Goal: Complete application form: Complete application form

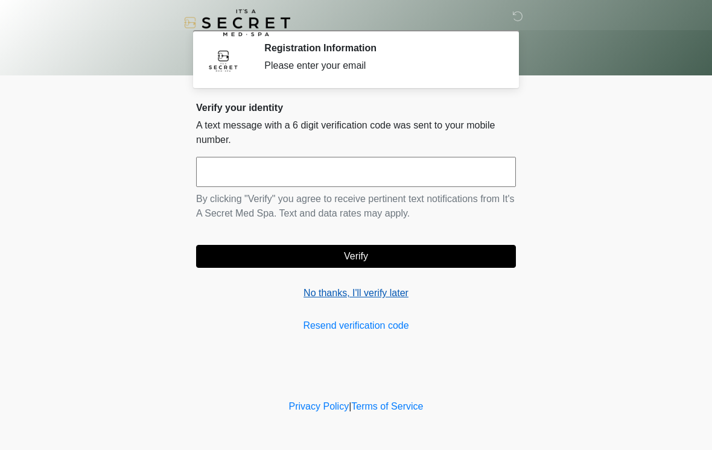
click at [394, 287] on link "No thanks, I'll verify later" at bounding box center [356, 293] width 320 height 14
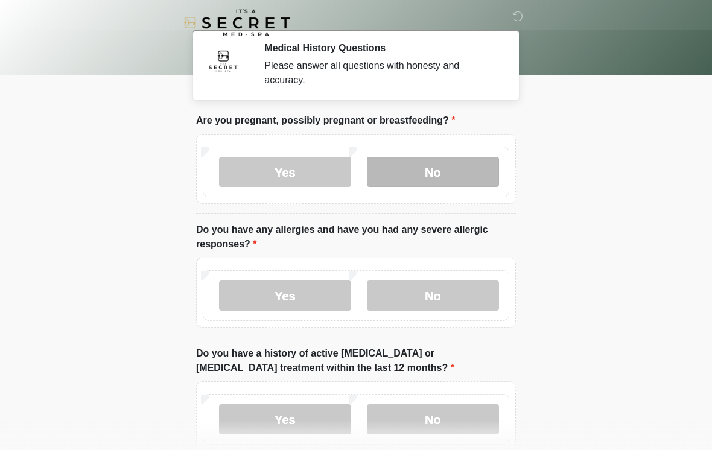
click at [447, 170] on label "No" at bounding box center [433, 172] width 132 height 30
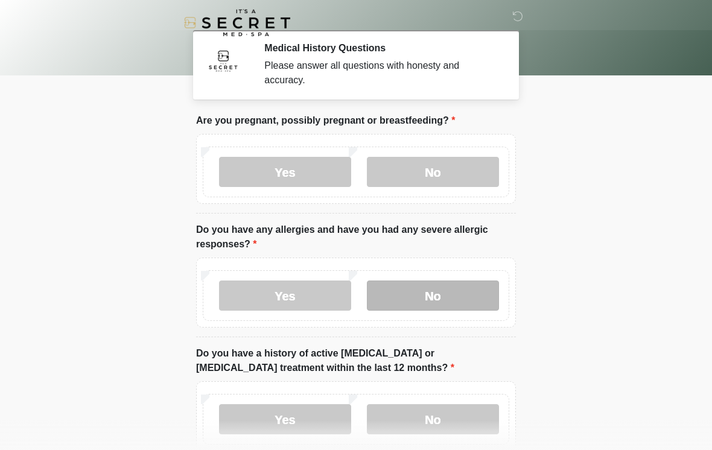
click at [448, 302] on label "No" at bounding box center [433, 296] width 132 height 30
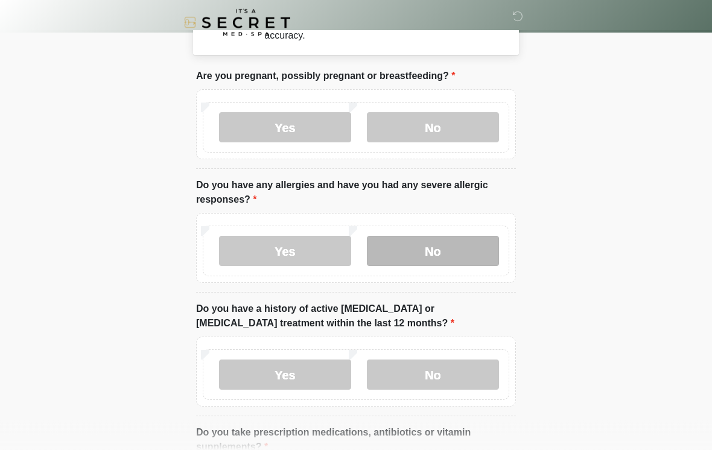
scroll to position [51, 0]
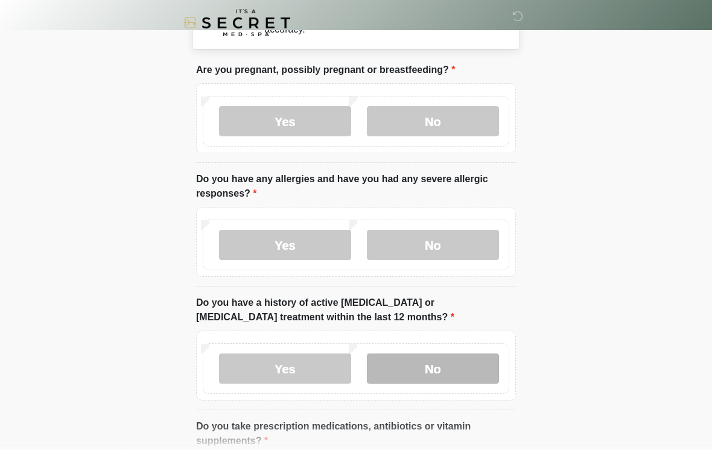
click at [469, 369] on label "No" at bounding box center [433, 369] width 132 height 30
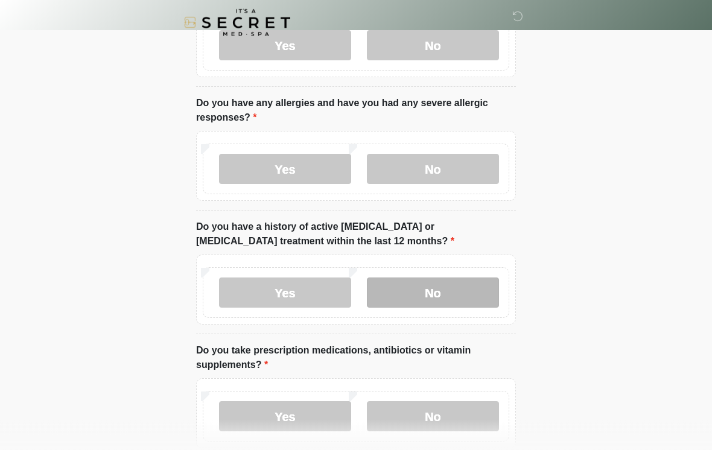
scroll to position [141, 0]
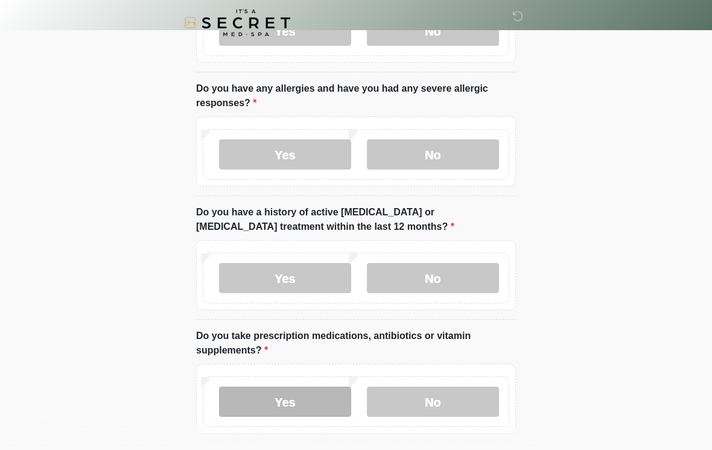
click at [311, 398] on label "Yes" at bounding box center [285, 402] width 132 height 30
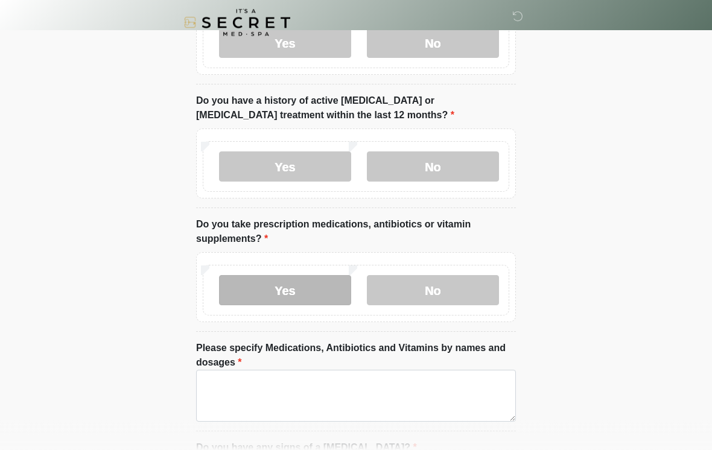
scroll to position [254, 0]
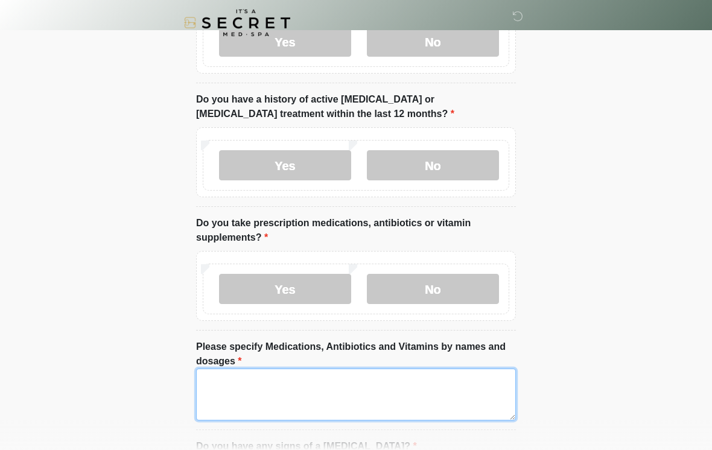
click at [413, 398] on textarea "Please specify Medications, Antibiotics and Vitamins by names and dosages" at bounding box center [356, 395] width 320 height 52
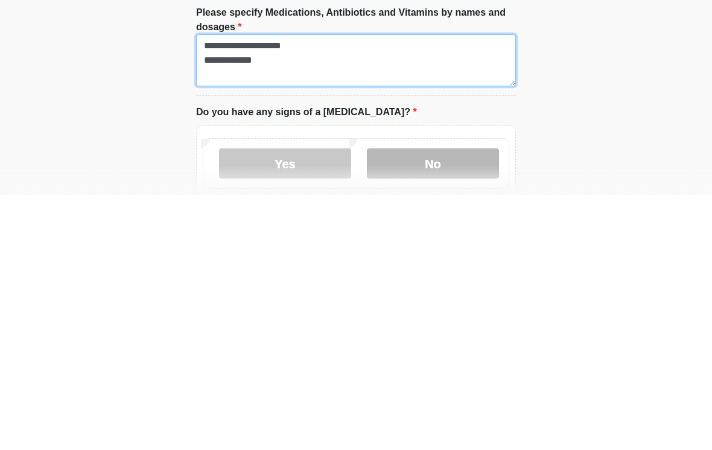
type textarea "**********"
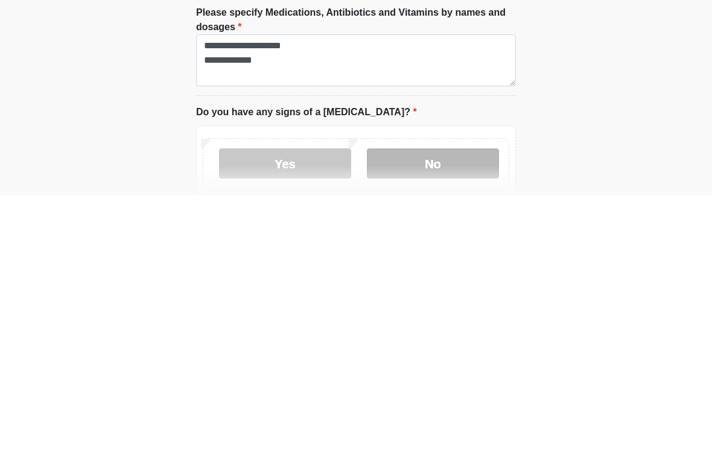
click at [398, 403] on label "No" at bounding box center [433, 418] width 132 height 30
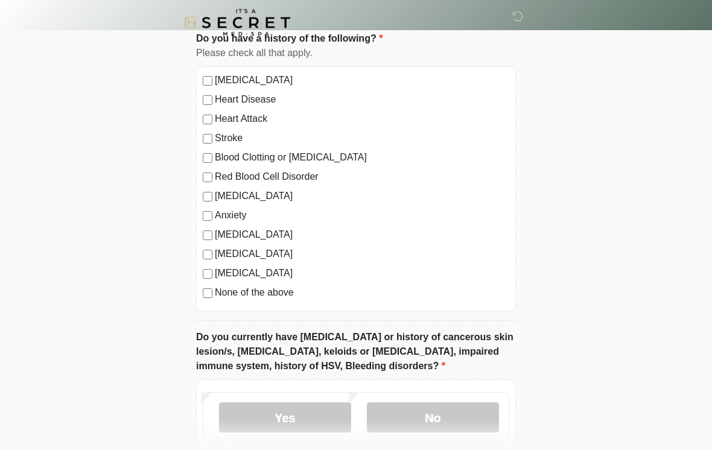
scroll to position [771, 0]
click at [438, 416] on label "No" at bounding box center [433, 418] width 132 height 30
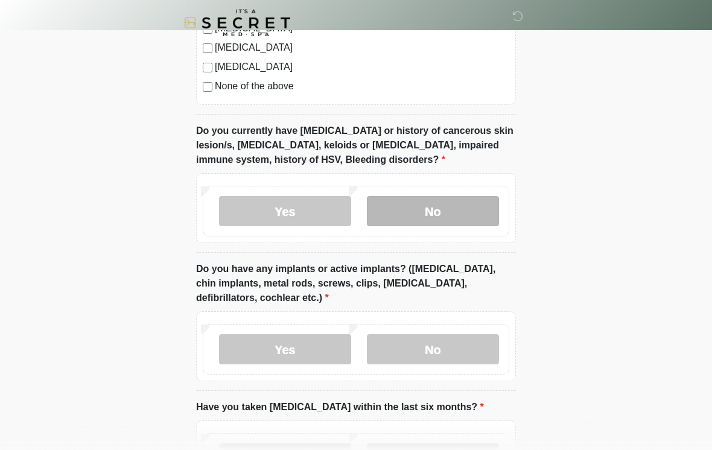
scroll to position [991, 0]
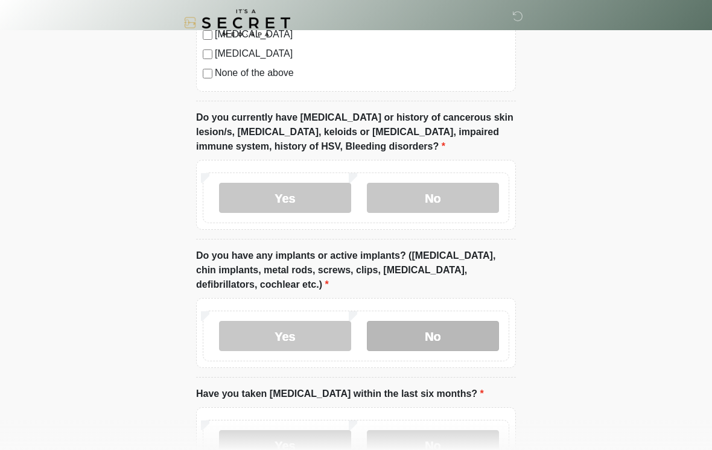
click at [474, 340] on label "No" at bounding box center [433, 336] width 132 height 30
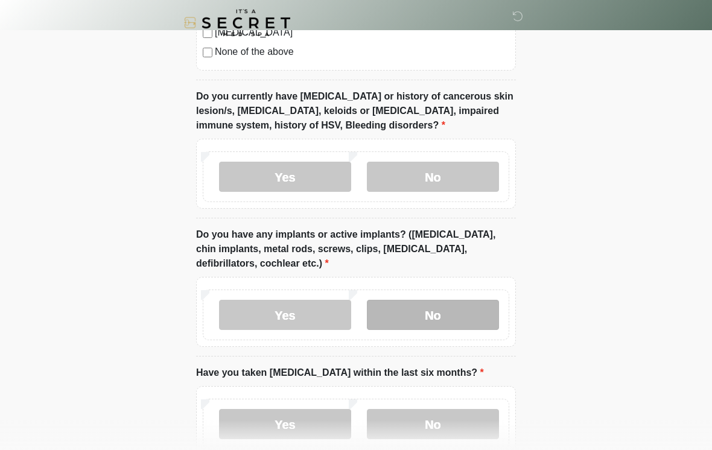
scroll to position [1022, 0]
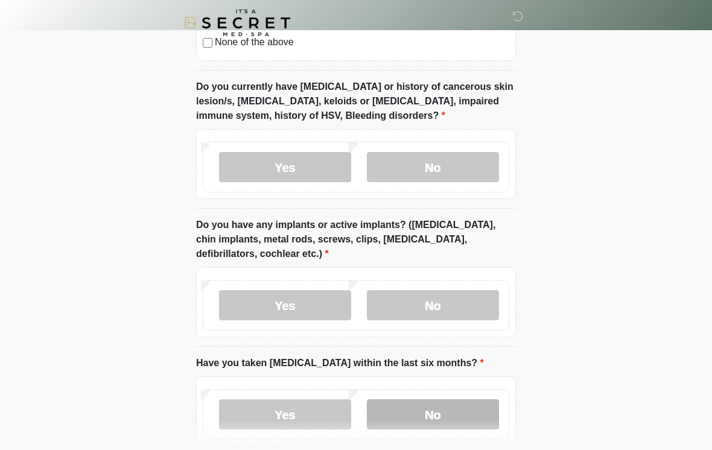
click at [431, 415] on label "No" at bounding box center [433, 415] width 132 height 30
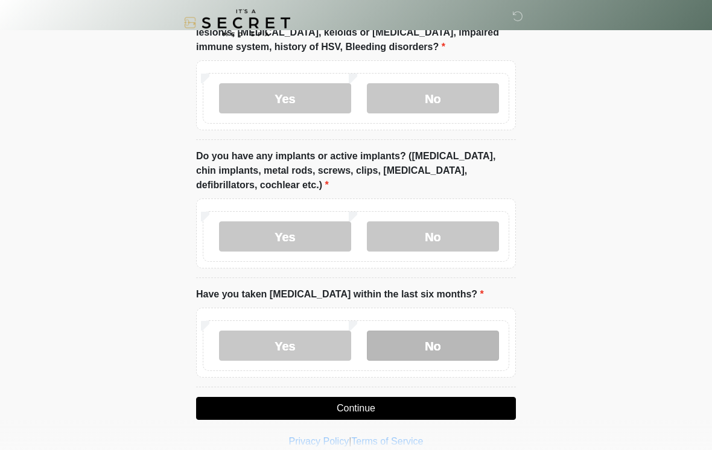
scroll to position [1104, 0]
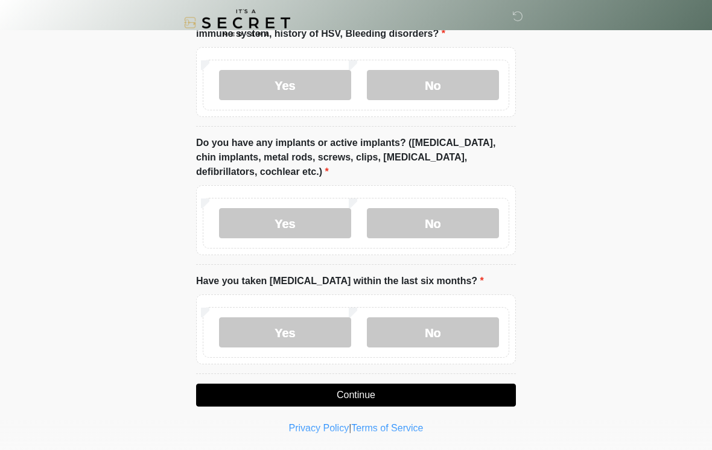
click at [430, 397] on button "Continue" at bounding box center [356, 395] width 320 height 23
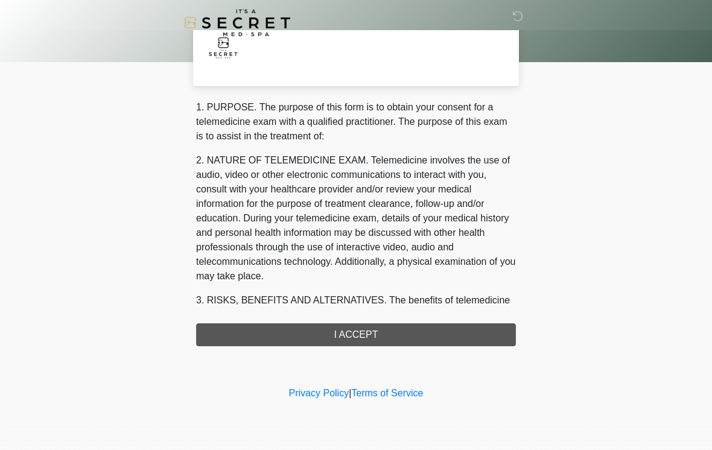
scroll to position [0, 0]
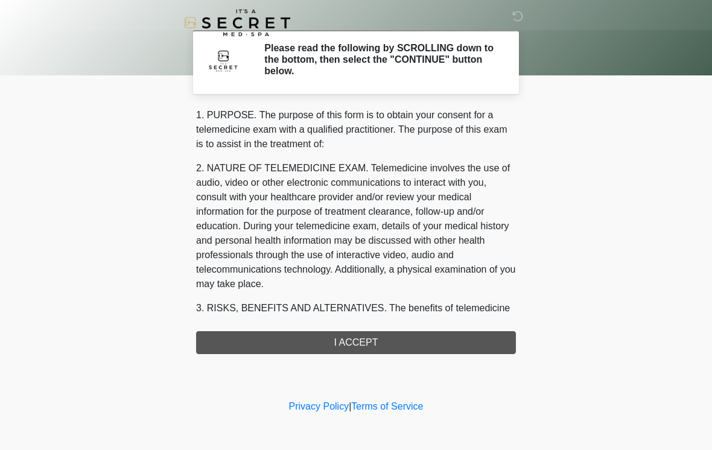
click at [419, 344] on div "1. PURPOSE. The purpose of this form is to obtain your consent for a telemedici…" at bounding box center [356, 231] width 320 height 246
click at [438, 342] on div "1. PURPOSE. The purpose of this form is to obtain your consent for a telemedici…" at bounding box center [356, 231] width 320 height 246
click at [447, 335] on div "1. PURPOSE. The purpose of this form is to obtain your consent for a telemedici…" at bounding box center [356, 231] width 320 height 246
click at [454, 340] on div "1. PURPOSE. The purpose of this form is to obtain your consent for a telemedici…" at bounding box center [356, 231] width 320 height 246
click at [523, 306] on div "This is the beginning of your virtual Good Faith Exam . ﻿﻿﻿﻿﻿﻿﻿﻿ This step is n…" at bounding box center [356, 231] width 338 height 246
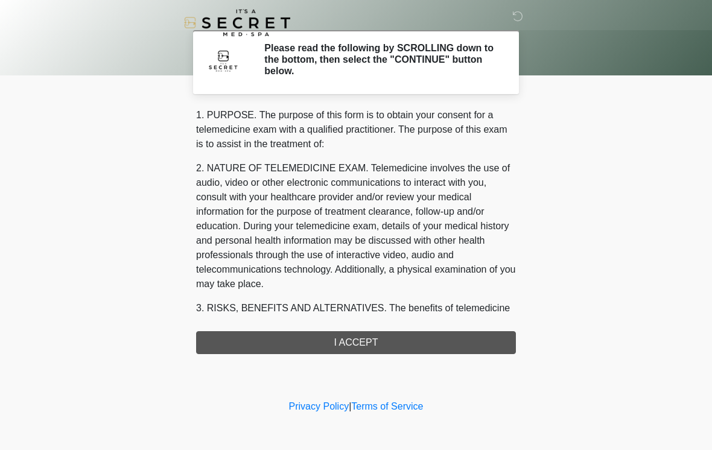
click at [452, 342] on div "1. PURPOSE. The purpose of this form is to obtain your consent for a telemedici…" at bounding box center [356, 231] width 320 height 246
click at [429, 342] on div "1. PURPOSE. The purpose of this form is to obtain your consent for a telemedici…" at bounding box center [356, 231] width 320 height 246
click at [434, 330] on div "1. PURPOSE. The purpose of this form is to obtain your consent for a telemedici…" at bounding box center [356, 231] width 320 height 246
click at [435, 340] on div "1. PURPOSE. The purpose of this form is to obtain your consent for a telemedici…" at bounding box center [356, 231] width 320 height 246
click at [350, 342] on div "1. PURPOSE. The purpose of this form is to obtain your consent for a telemedici…" at bounding box center [356, 231] width 320 height 246
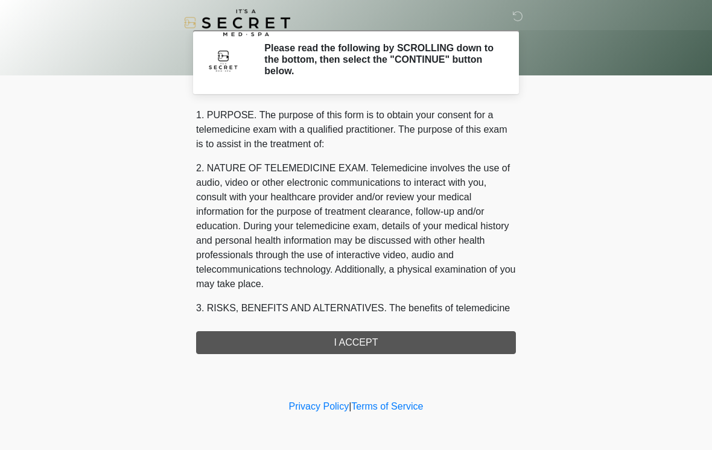
click at [499, 340] on div "1. PURPOSE. The purpose of this form is to obtain your consent for a telemedici…" at bounding box center [356, 231] width 320 height 246
click at [491, 339] on div "1. PURPOSE. The purpose of this form is to obtain your consent for a telemedici…" at bounding box center [356, 231] width 320 height 246
click at [485, 337] on div "1. PURPOSE. The purpose of this form is to obtain your consent for a telemedici…" at bounding box center [356, 231] width 320 height 246
click at [481, 336] on div "1. PURPOSE. The purpose of this form is to obtain your consent for a telemedici…" at bounding box center [356, 231] width 320 height 246
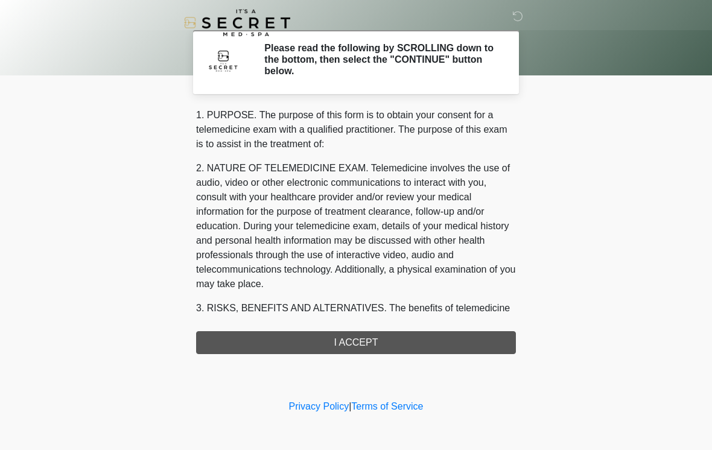
click at [411, 342] on div "1. PURPOSE. The purpose of this form is to obtain your consent for a telemedici…" at bounding box center [356, 231] width 320 height 246
click at [398, 345] on div "1. PURPOSE. The purpose of this form is to obtain your consent for a telemedici…" at bounding box center [356, 231] width 320 height 246
click at [351, 345] on div "1. PURPOSE. The purpose of this form is to obtain your consent for a telemedici…" at bounding box center [356, 231] width 320 height 246
click at [351, 348] on div "1. PURPOSE. The purpose of this form is to obtain your consent for a telemedici…" at bounding box center [356, 231] width 320 height 246
click at [412, 346] on div "1. PURPOSE. The purpose of this form is to obtain your consent for a telemedici…" at bounding box center [356, 231] width 320 height 246
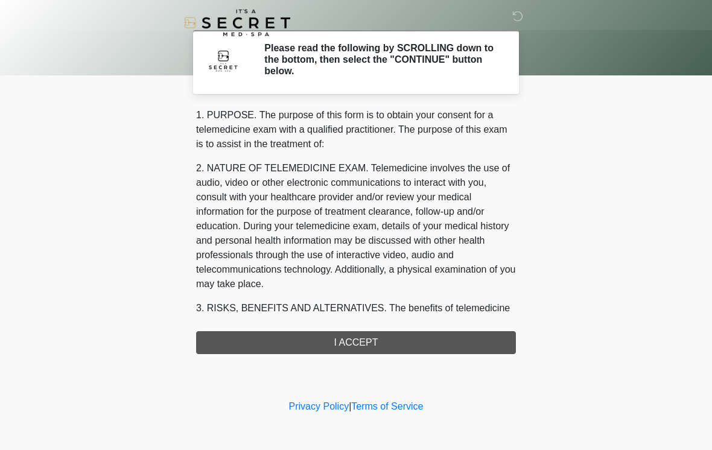
click at [407, 340] on div "1. PURPOSE. The purpose of this form is to obtain your consent for a telemedici…" at bounding box center [356, 231] width 320 height 246
click at [403, 344] on div "1. PURPOSE. The purpose of this form is to obtain your consent for a telemedici…" at bounding box center [356, 231] width 320 height 246
click at [409, 336] on div "1. PURPOSE. The purpose of this form is to obtain your consent for a telemedici…" at bounding box center [356, 231] width 320 height 246
click at [408, 336] on div "1. PURPOSE. The purpose of this form is to obtain your consent for a telemedici…" at bounding box center [356, 231] width 320 height 246
click at [395, 348] on div "1. PURPOSE. The purpose of this form is to obtain your consent for a telemedici…" at bounding box center [356, 231] width 320 height 246
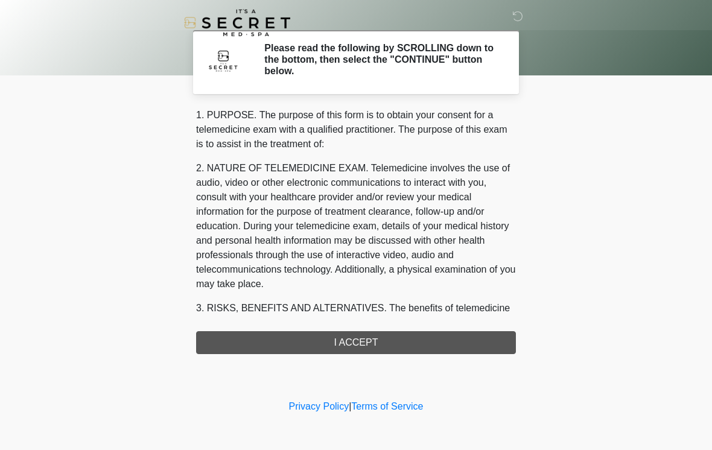
click at [394, 348] on div "1. PURPOSE. The purpose of this form is to obtain your consent for a telemedici…" at bounding box center [356, 231] width 320 height 246
click at [394, 346] on div "1. PURPOSE. The purpose of this form is to obtain your consent for a telemedici…" at bounding box center [356, 231] width 320 height 246
click at [393, 346] on div "1. PURPOSE. The purpose of this form is to obtain your consent for a telemedici…" at bounding box center [356, 231] width 320 height 246
click at [378, 343] on div "1. PURPOSE. The purpose of this form is to obtain your consent for a telemedici…" at bounding box center [356, 231] width 320 height 246
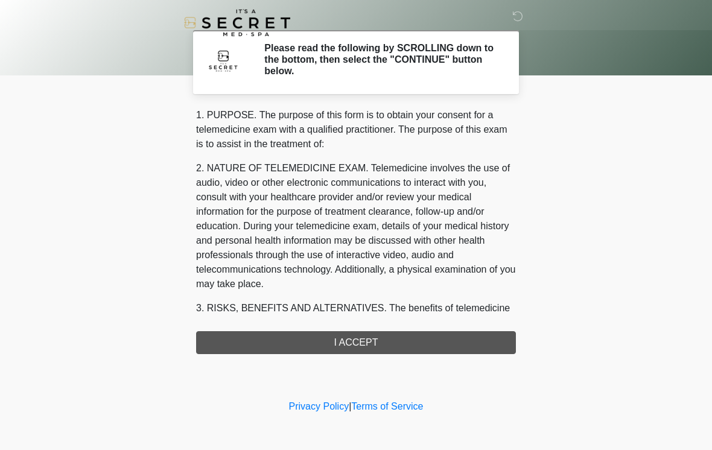
click at [379, 339] on div "1. PURPOSE. The purpose of this form is to obtain your consent for a telemedici…" at bounding box center [356, 231] width 320 height 246
click at [379, 343] on div "1. PURPOSE. The purpose of this form is to obtain your consent for a telemedici…" at bounding box center [356, 231] width 320 height 246
click at [378, 343] on div "1. PURPOSE. The purpose of this form is to obtain your consent for a telemedici…" at bounding box center [356, 231] width 320 height 246
click at [378, 342] on div "1. PURPOSE. The purpose of this form is to obtain your consent for a telemedici…" at bounding box center [356, 231] width 320 height 246
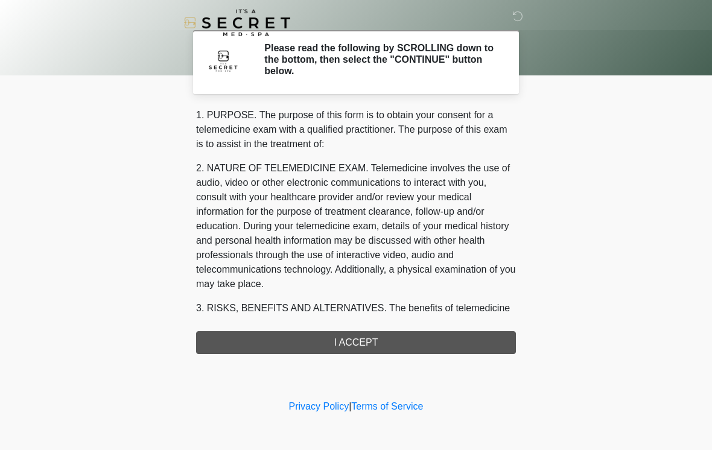
click at [378, 341] on div "1. PURPOSE. The purpose of this form is to obtain your consent for a telemedici…" at bounding box center [356, 231] width 320 height 246
click at [378, 347] on div "1. PURPOSE. The purpose of this form is to obtain your consent for a telemedici…" at bounding box center [356, 231] width 320 height 246
click at [377, 346] on div "1. PURPOSE. The purpose of this form is to obtain your consent for a telemedici…" at bounding box center [356, 231] width 320 height 246
click at [370, 343] on div "1. PURPOSE. The purpose of this form is to obtain your consent for a telemedici…" at bounding box center [356, 231] width 320 height 246
click at [370, 351] on div "1. PURPOSE. The purpose of this form is to obtain your consent for a telemedici…" at bounding box center [356, 231] width 320 height 246
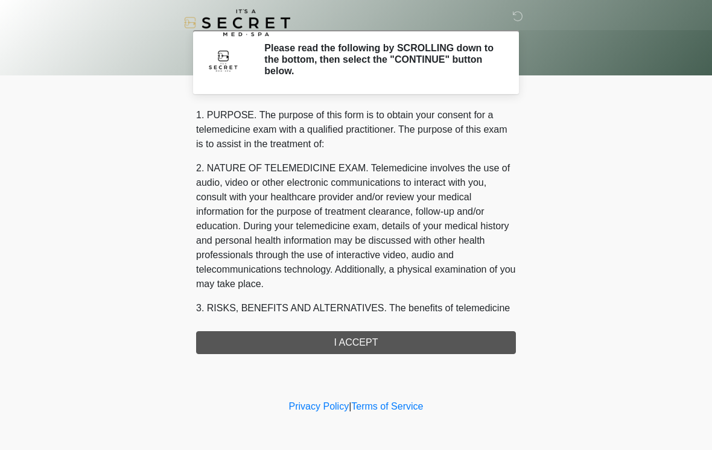
click at [370, 351] on div "1. PURPOSE. The purpose of this form is to obtain your consent for a telemedici…" at bounding box center [356, 231] width 320 height 246
click at [424, 345] on div "1. PURPOSE. The purpose of this form is to obtain your consent for a telemedici…" at bounding box center [356, 231] width 320 height 246
click at [456, 343] on div "1. PURPOSE. The purpose of this form is to obtain your consent for a telemedici…" at bounding box center [356, 231] width 320 height 246
click at [405, 332] on div "1. PURPOSE. The purpose of this form is to obtain your consent for a telemedici…" at bounding box center [356, 231] width 320 height 246
click at [514, 24] on div at bounding box center [347, 22] width 362 height 45
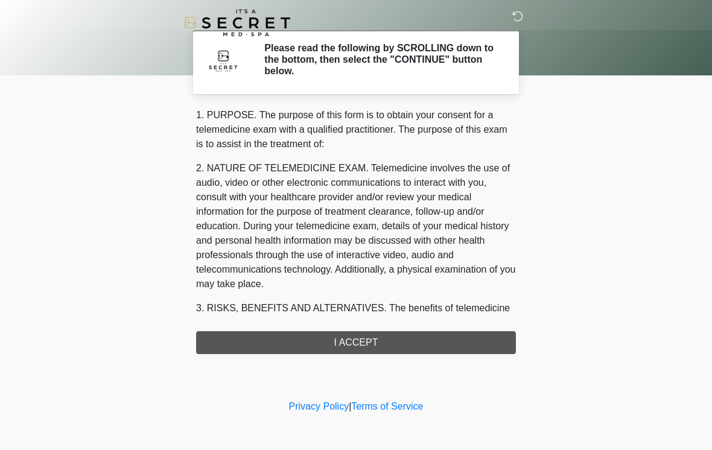
click at [522, 18] on icon at bounding box center [517, 16] width 11 height 11
click at [419, 339] on div "1. PURPOSE. The purpose of this form is to obtain your consent for a telemedici…" at bounding box center [356, 231] width 320 height 246
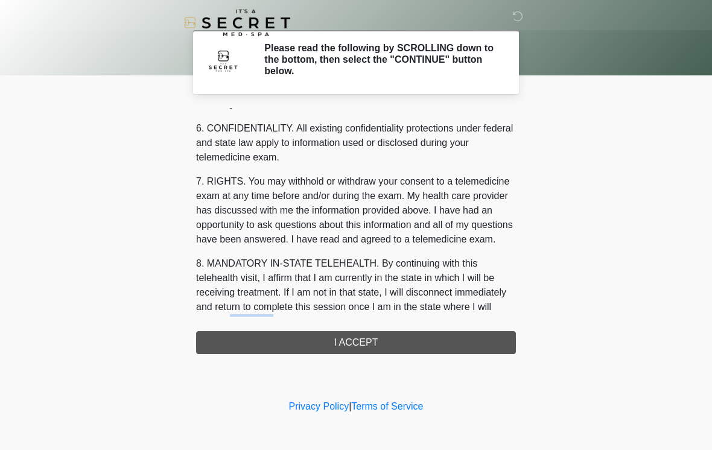
scroll to position [491, 0]
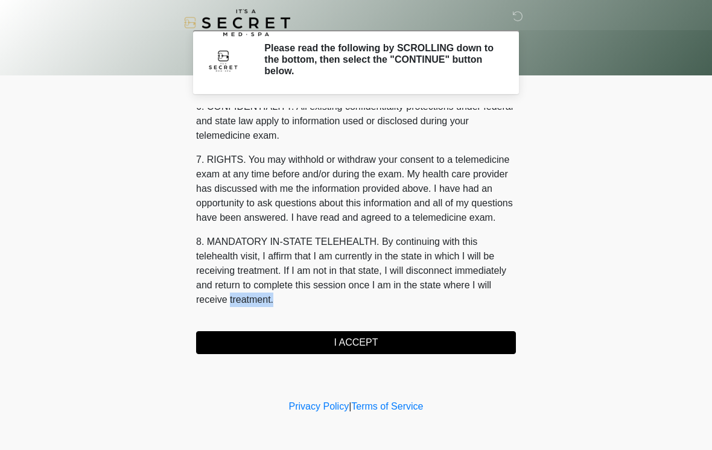
click at [459, 339] on button "I ACCEPT" at bounding box center [356, 342] width 320 height 23
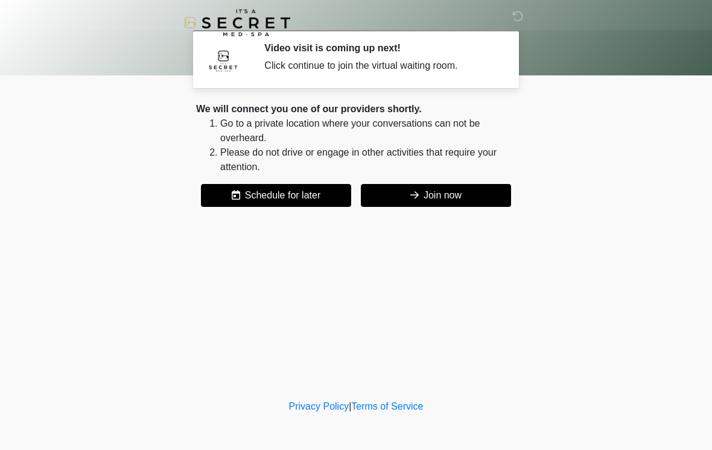
click at [485, 196] on button "Join now" at bounding box center [436, 195] width 150 height 23
